Goal: Book appointment/travel/reservation

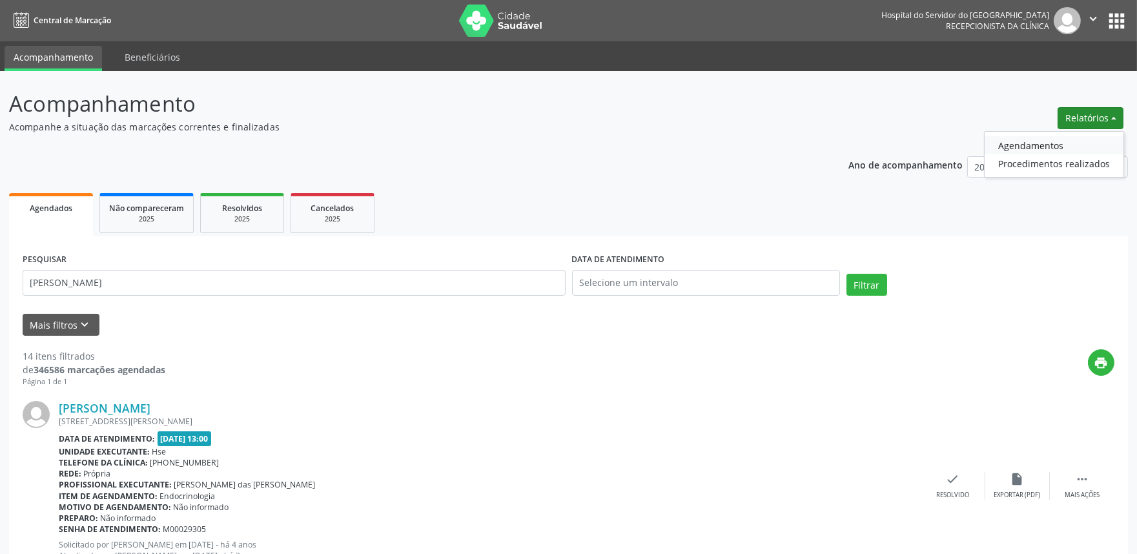
click at [1032, 147] on link "Agendamentos" at bounding box center [1054, 145] width 139 height 18
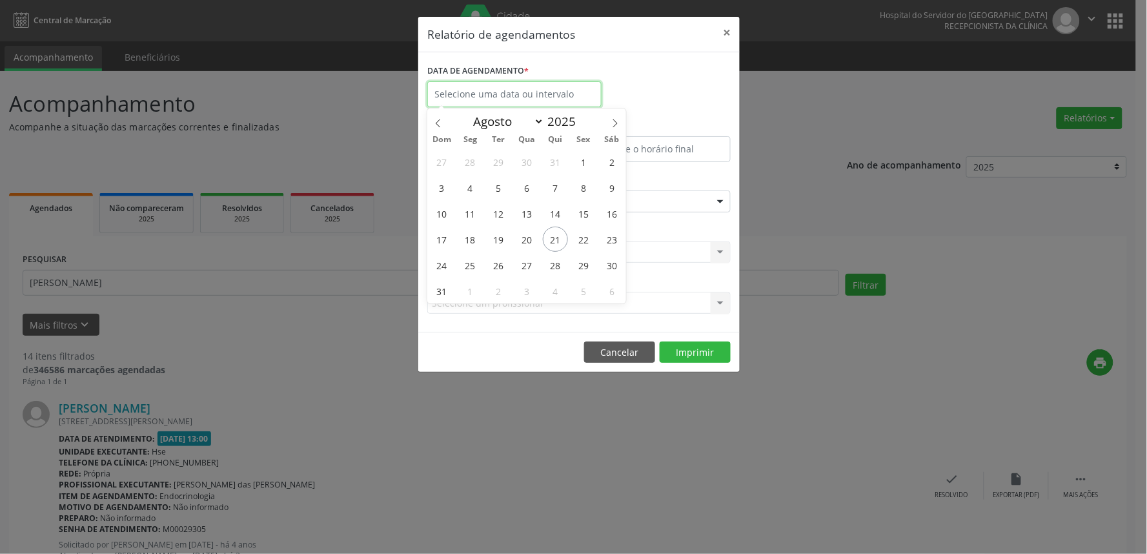
click at [489, 101] on input "text" at bounding box center [514, 94] width 174 height 26
click at [556, 250] on span "21" at bounding box center [555, 239] width 25 height 25
type input "21/08/2025"
click at [556, 250] on span "21" at bounding box center [555, 239] width 25 height 25
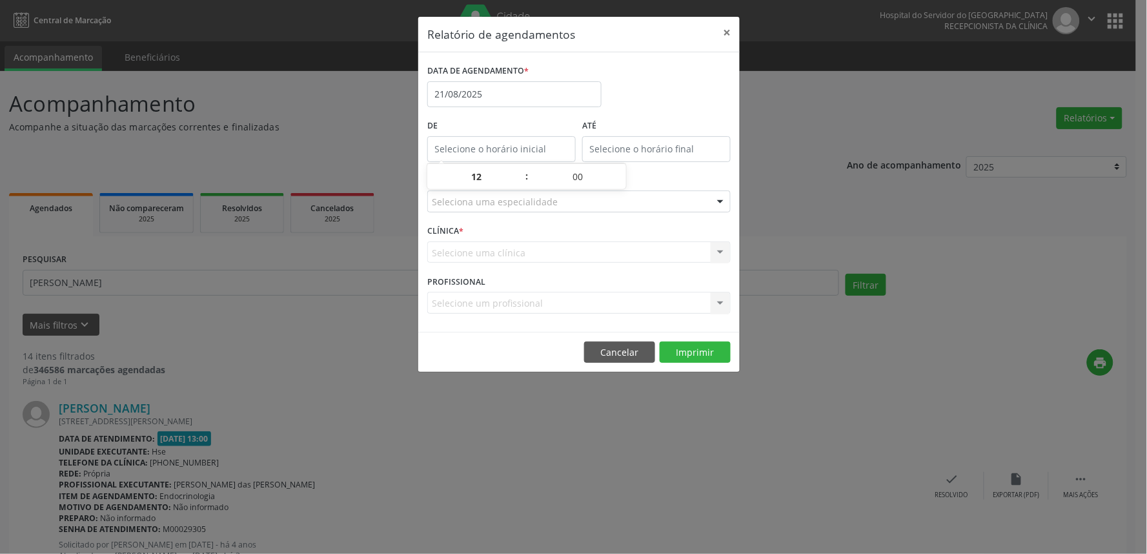
type input "12:00"
click at [496, 144] on input "12:00" at bounding box center [501, 149] width 149 height 26
click at [622, 234] on div "CLÍNICA * Selecione uma clínica Nenhum resultado encontrado para: " " Não há ne…" at bounding box center [579, 246] width 310 height 50
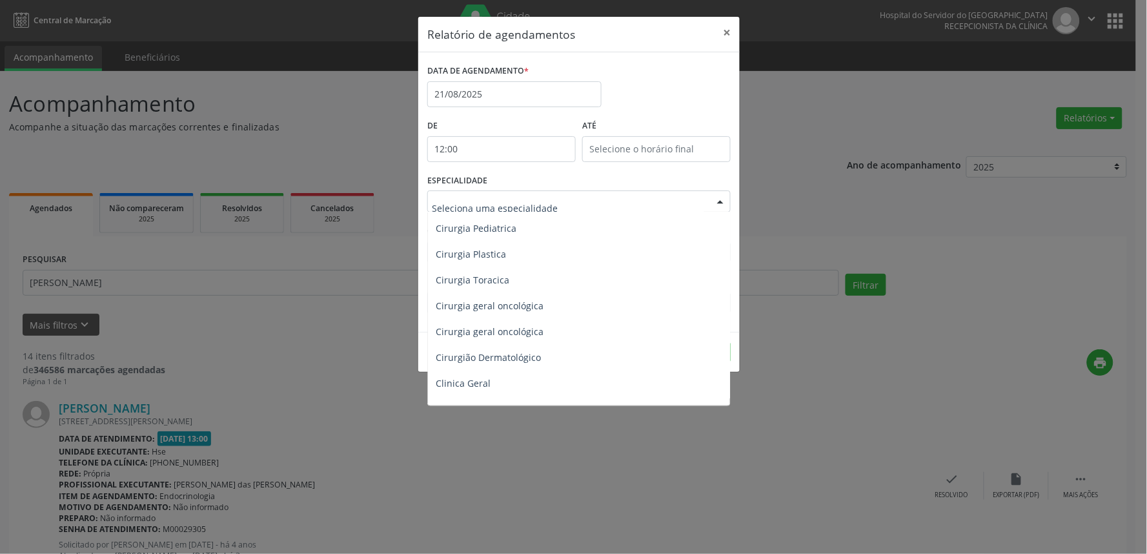
scroll to position [502, 0]
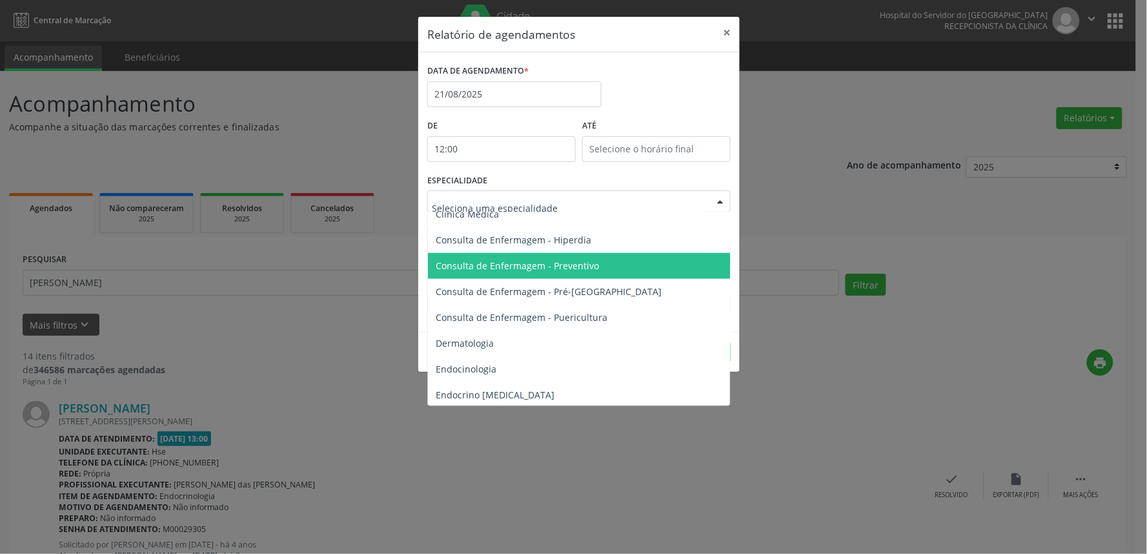
drag, startPoint x: 513, startPoint y: 269, endPoint x: 493, endPoint y: 345, distance: 79.0
click at [492, 346] on span "Dermatologia" at bounding box center [465, 343] width 58 height 12
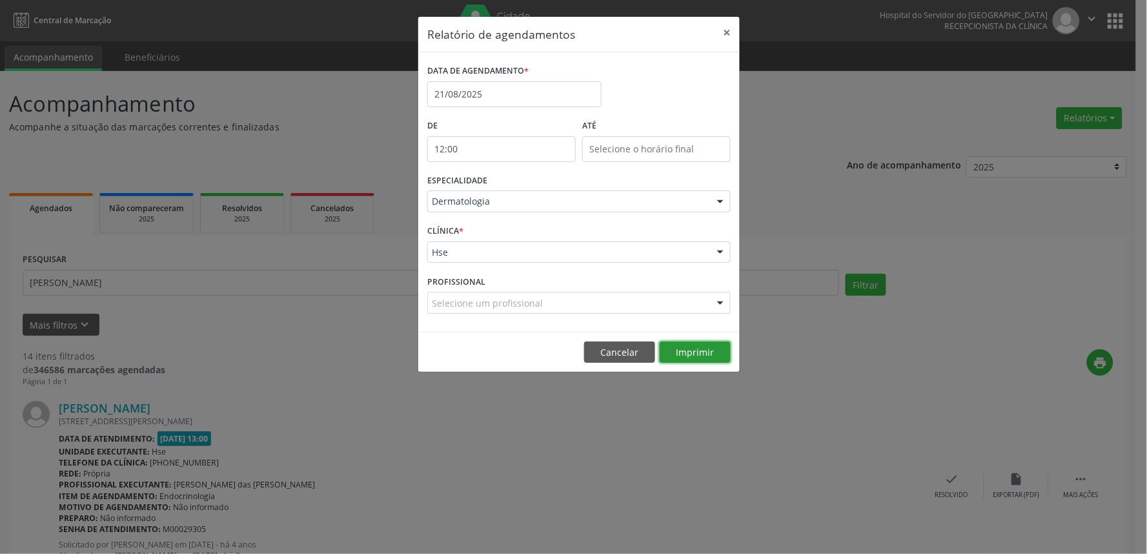
click at [706, 355] on button "Imprimir" at bounding box center [695, 353] width 71 height 22
click at [546, 189] on div "ESPECIALIDADE Dermatologia Todas as especialidades Alergologia Angiologia Arrit…" at bounding box center [579, 196] width 310 height 50
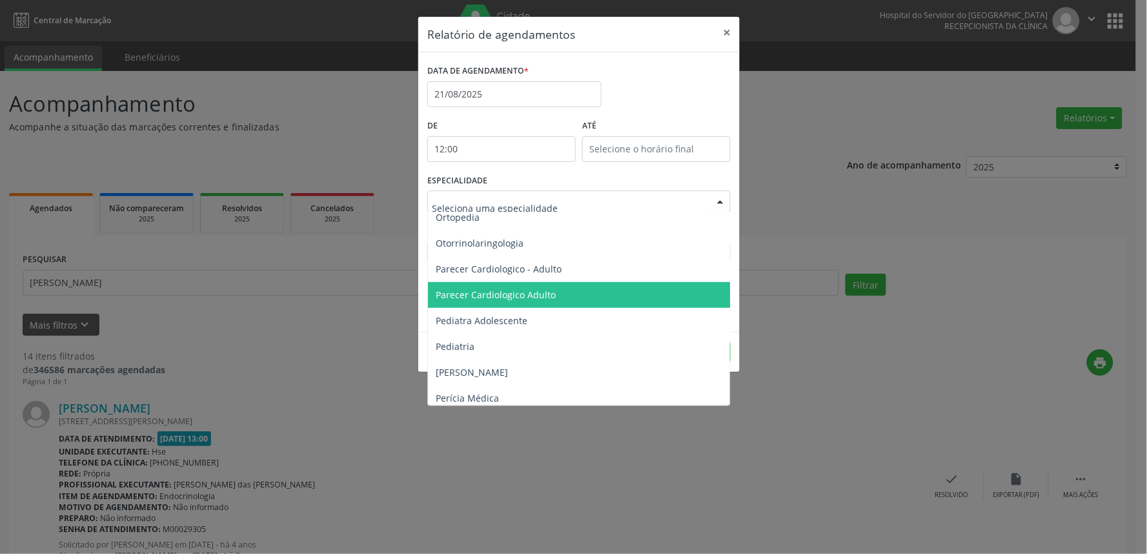
scroll to position [1937, 0]
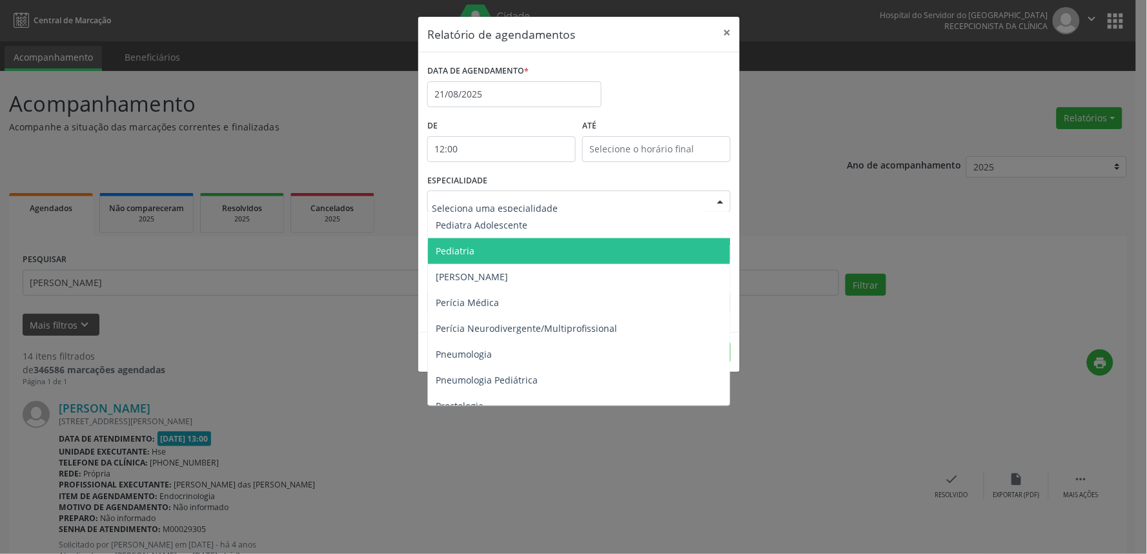
click at [488, 257] on span "Pediatria" at bounding box center [580, 251] width 304 height 26
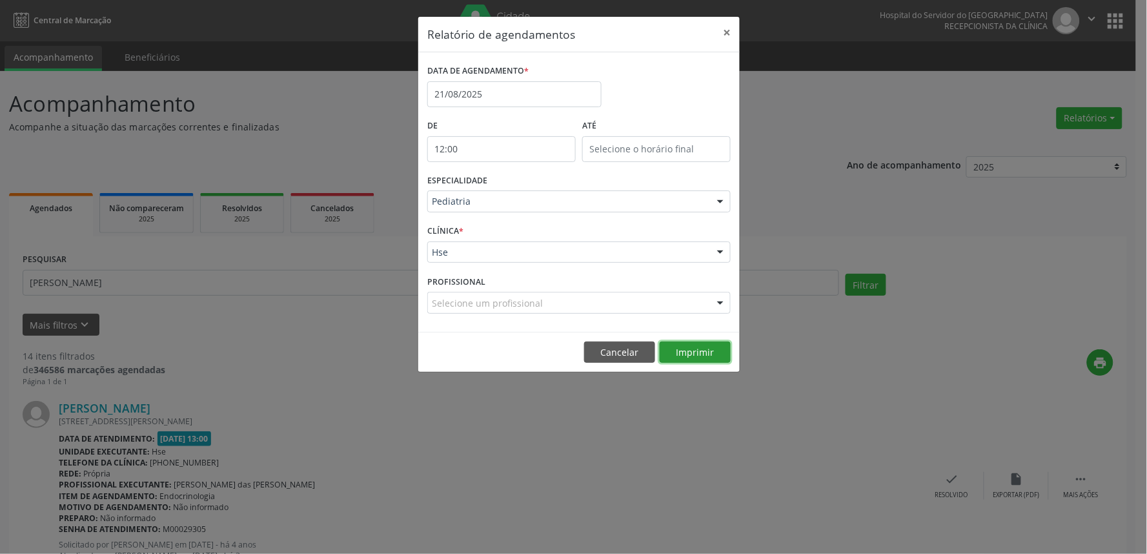
click at [700, 352] on button "Imprimir" at bounding box center [695, 353] width 71 height 22
